Goal: Navigation & Orientation: Find specific page/section

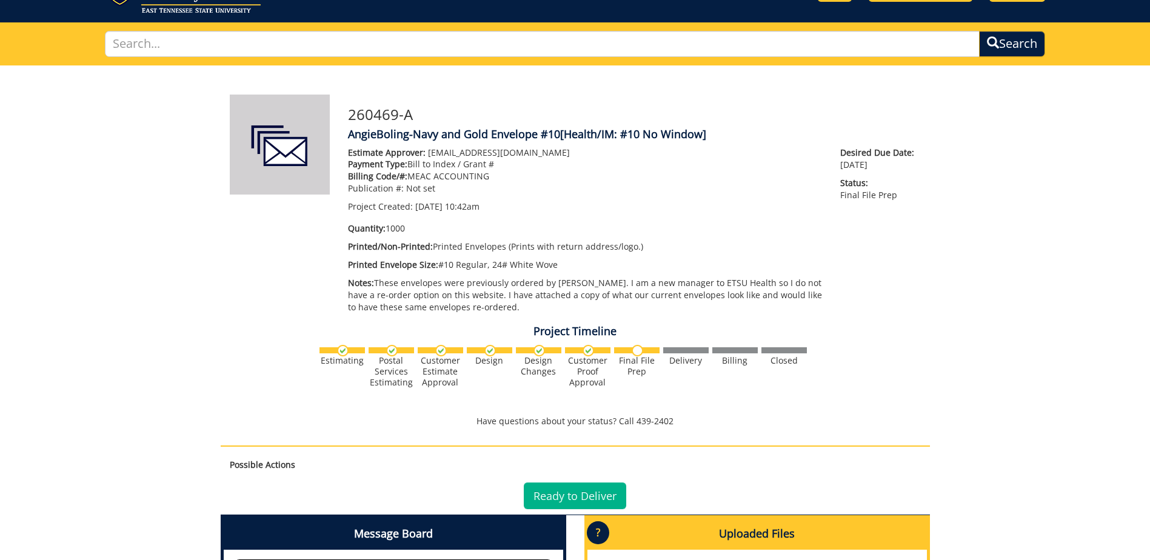
scroll to position [243, 0]
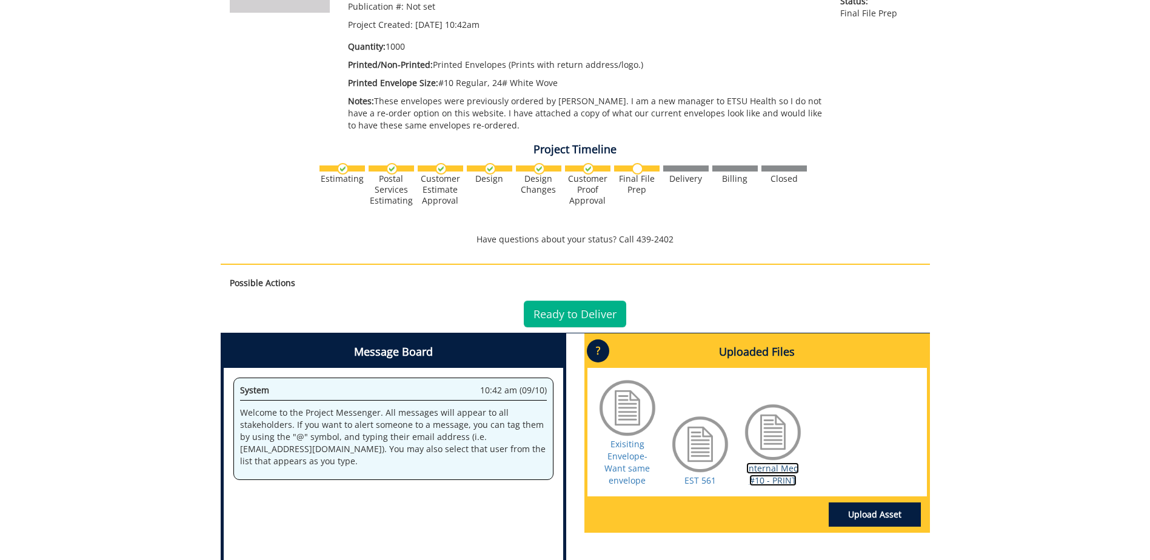
click at [772, 472] on link "Internal Med #10 - PRINT" at bounding box center [772, 475] width 53 height 24
click at [631, 455] on link "Exisiting Envelope- Want same envelope" at bounding box center [627, 462] width 45 height 48
click at [770, 471] on link "Internal Med #10 - PRINT" at bounding box center [772, 475] width 53 height 24
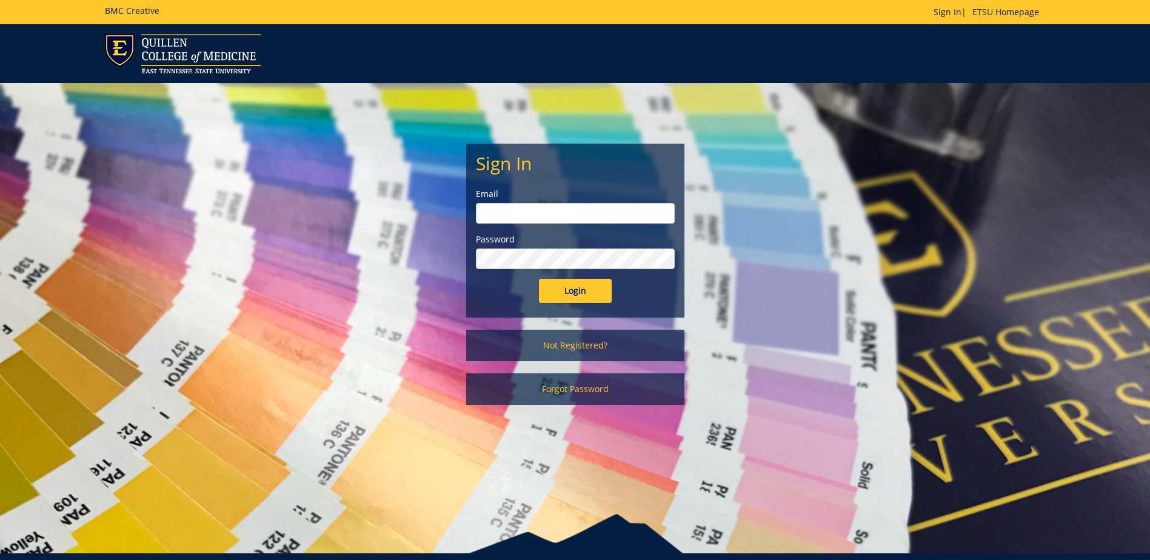
type input "[EMAIL_ADDRESS][DOMAIN_NAME]"
click at [578, 287] on input "Login" at bounding box center [575, 291] width 73 height 24
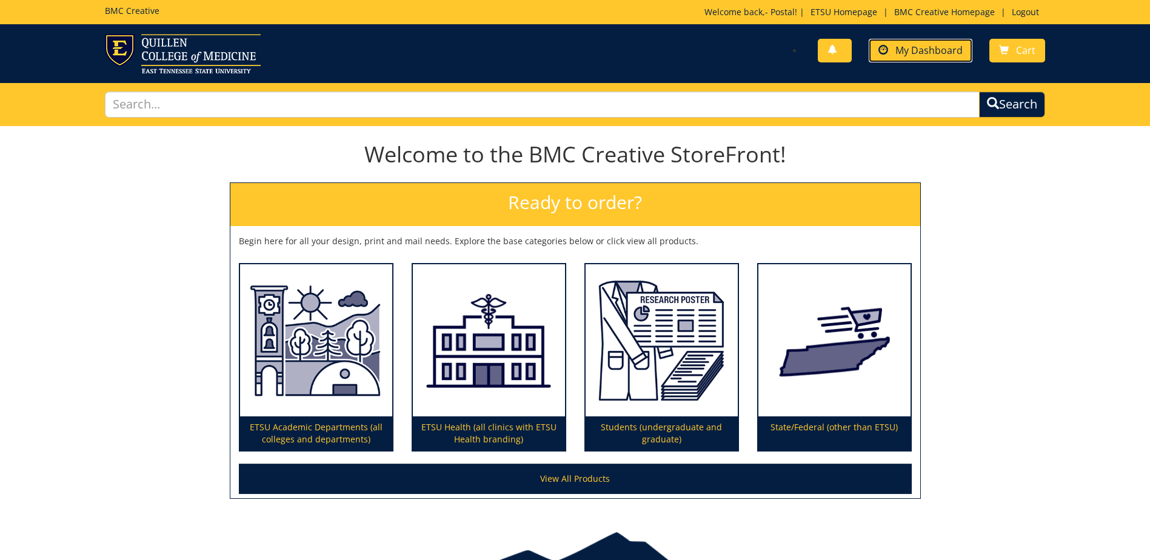
click at [916, 51] on span "My Dashboard" at bounding box center [929, 50] width 67 height 13
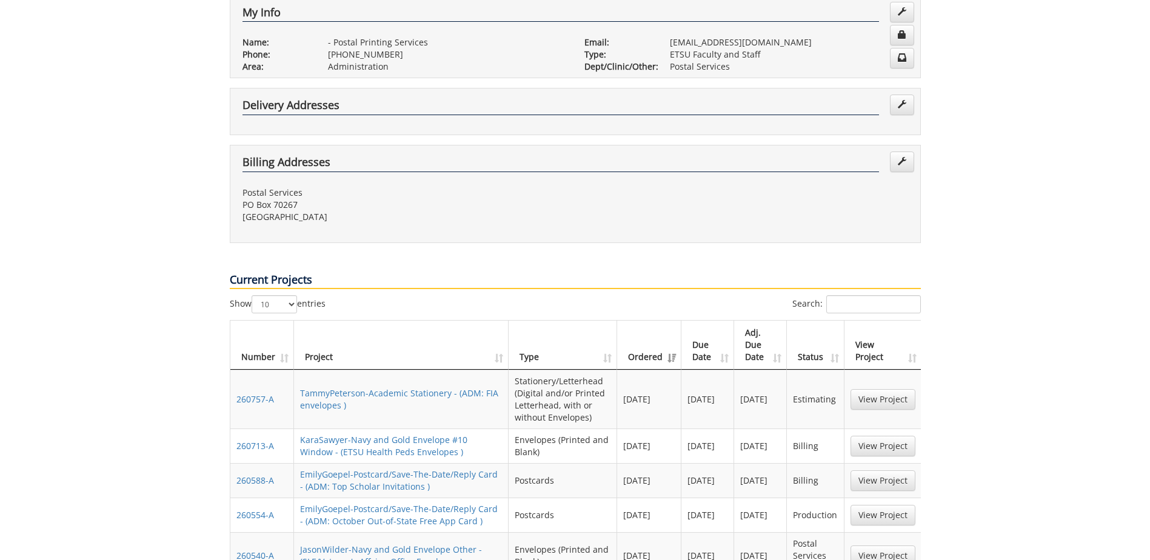
scroll to position [303, 0]
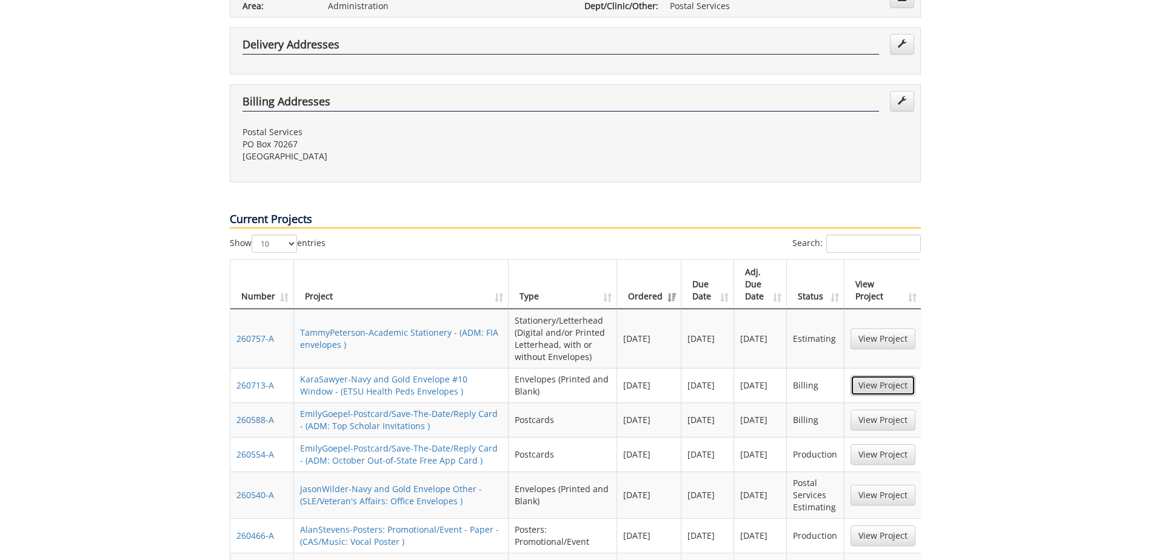
click at [893, 375] on link "View Project" at bounding box center [883, 385] width 65 height 21
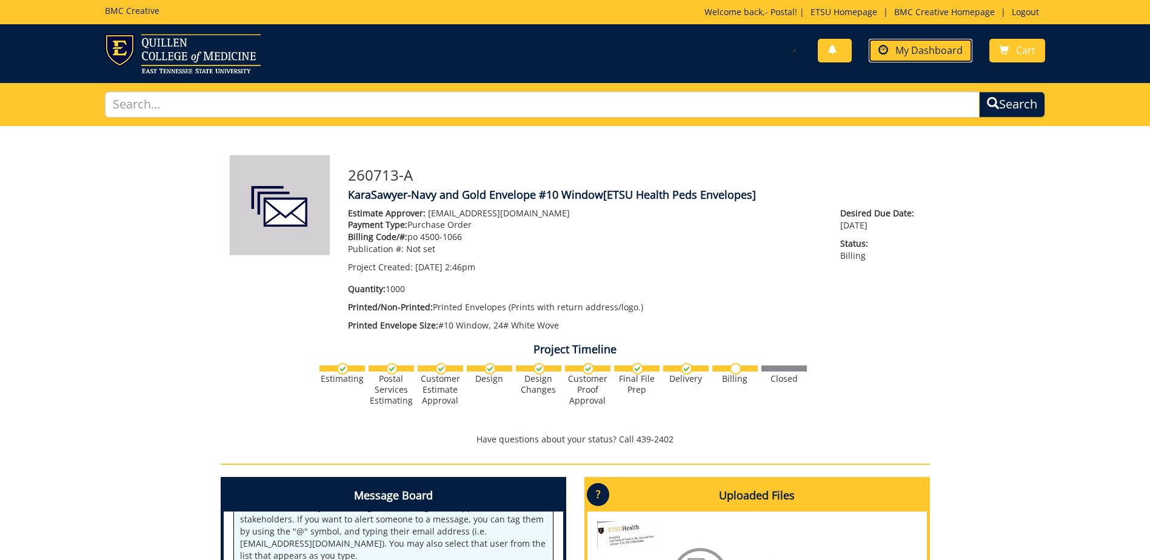
click at [919, 45] on span "My Dashboard" at bounding box center [929, 50] width 67 height 13
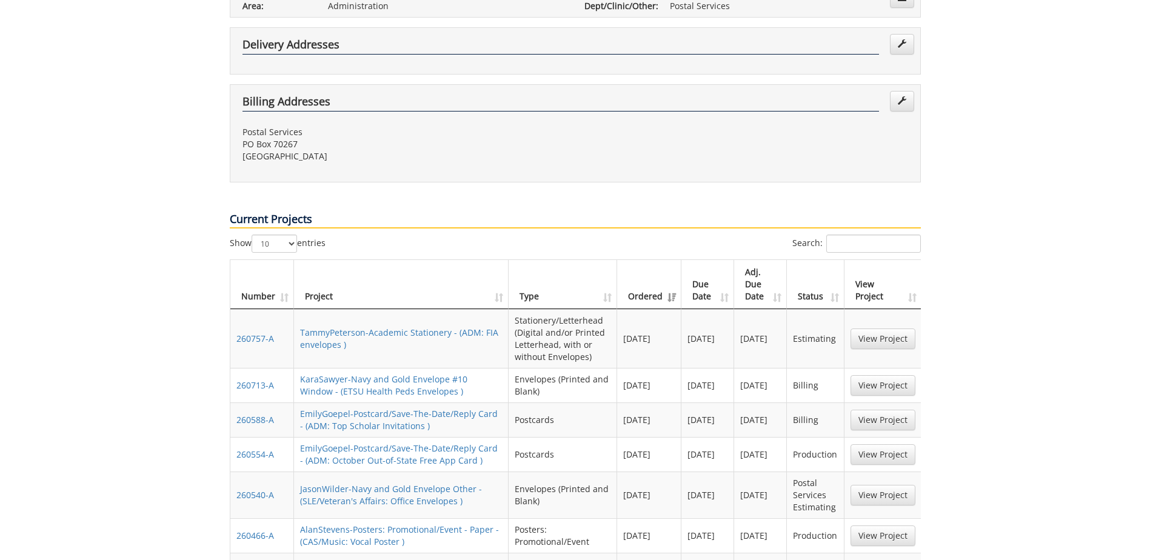
scroll to position [364, 0]
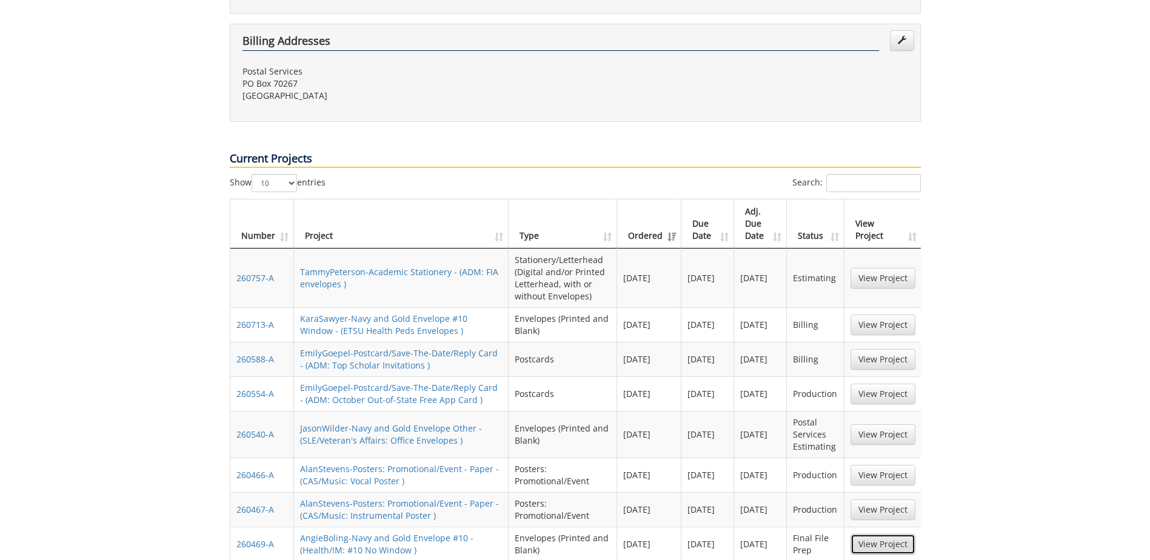
click at [882, 534] on link "View Project" at bounding box center [883, 544] width 65 height 21
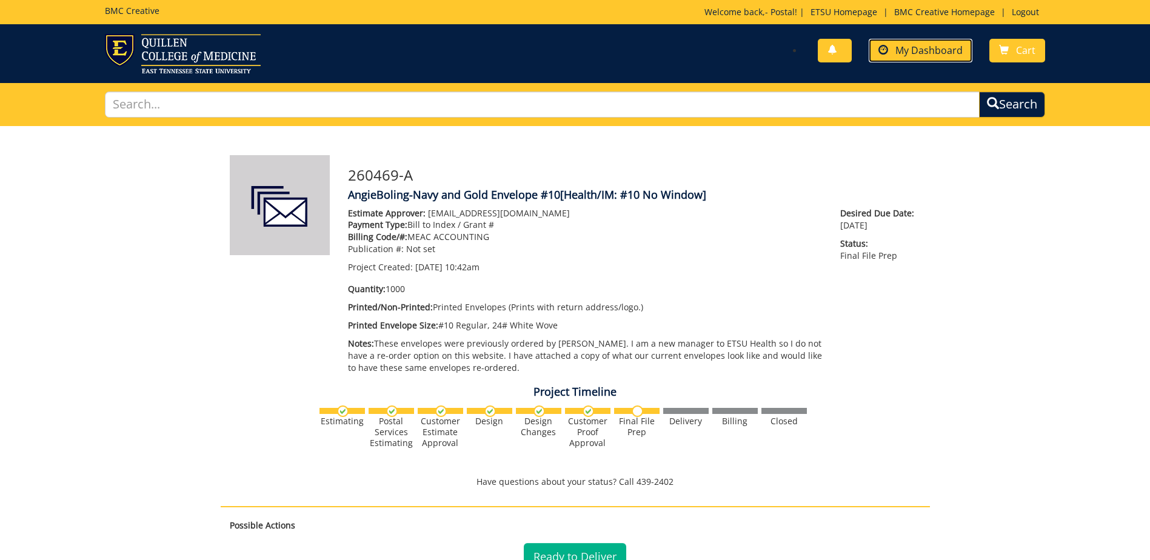
click at [941, 47] on span "My Dashboard" at bounding box center [929, 50] width 67 height 13
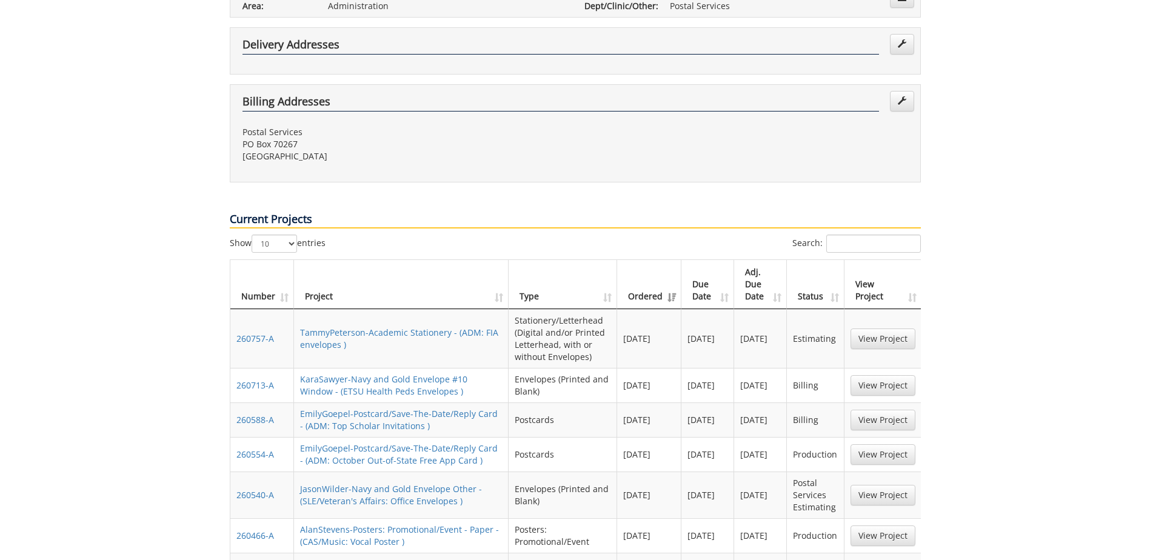
scroll to position [364, 0]
